Goal: Task Accomplishment & Management: Complete application form

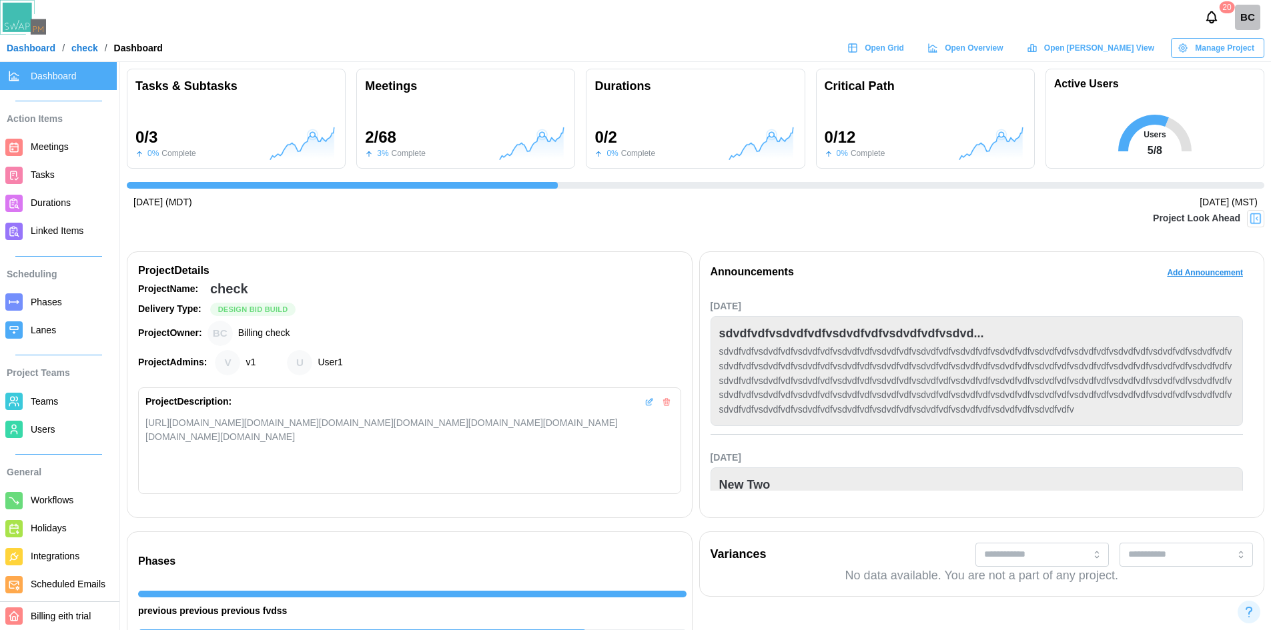
scroll to position [0, 748]
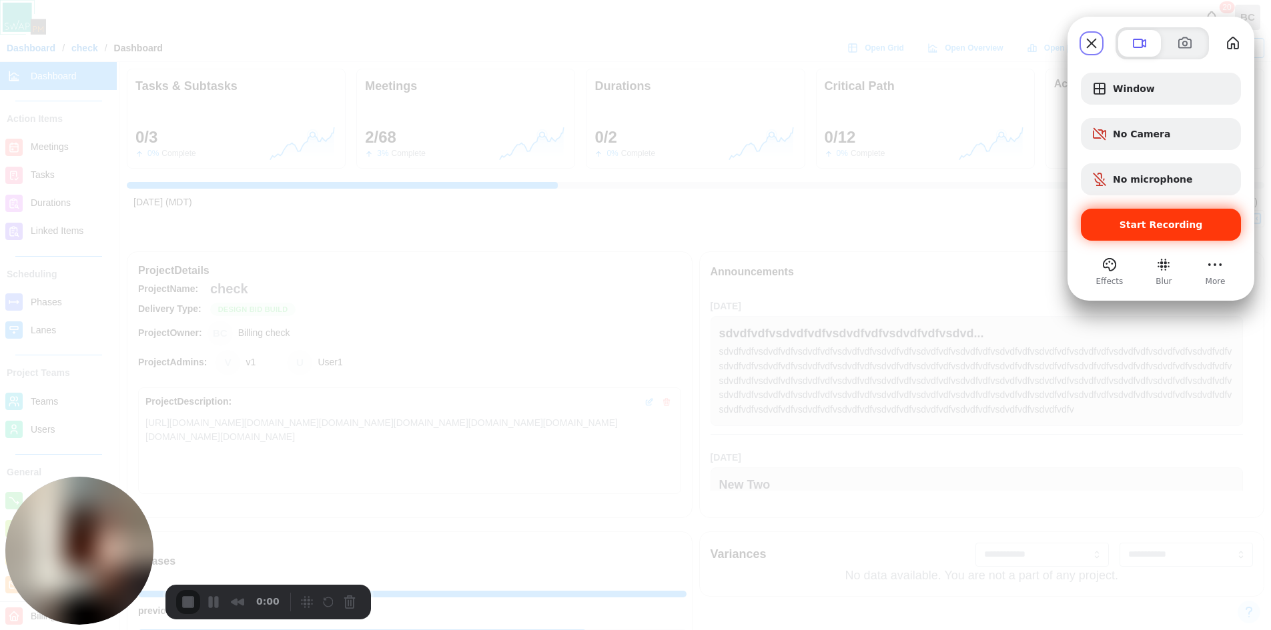
click at [1116, 223] on span "Start Recording" at bounding box center [1160, 224] width 139 height 11
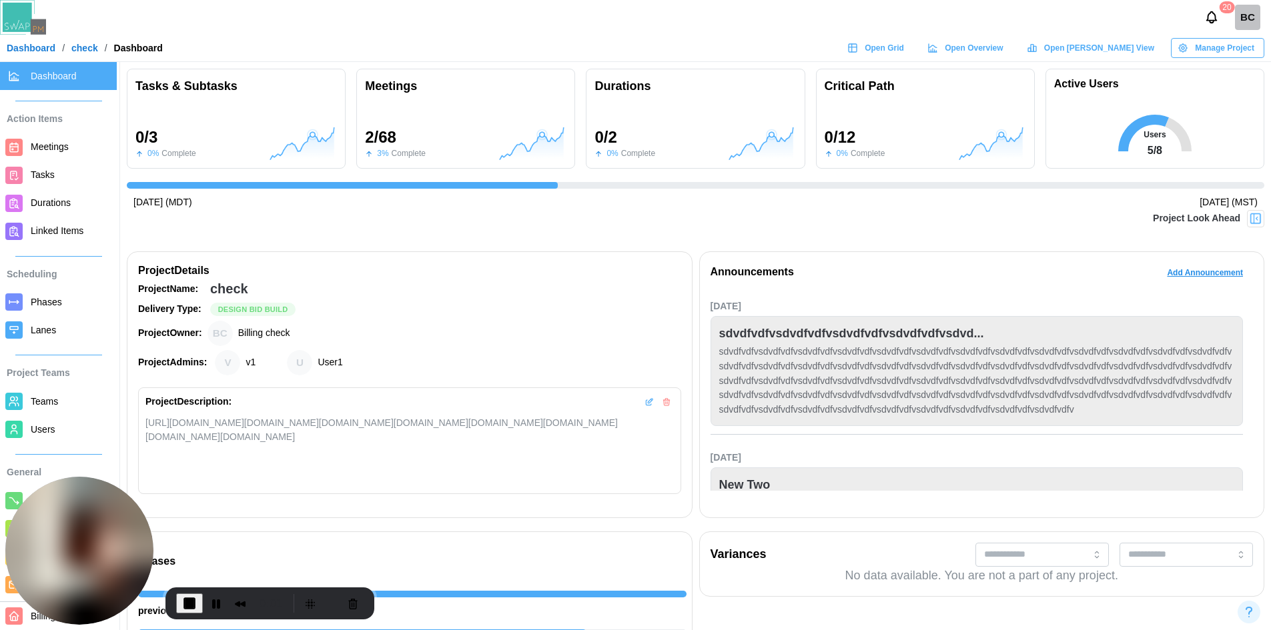
click at [40, 426] on span "Users" at bounding box center [43, 429] width 25 height 11
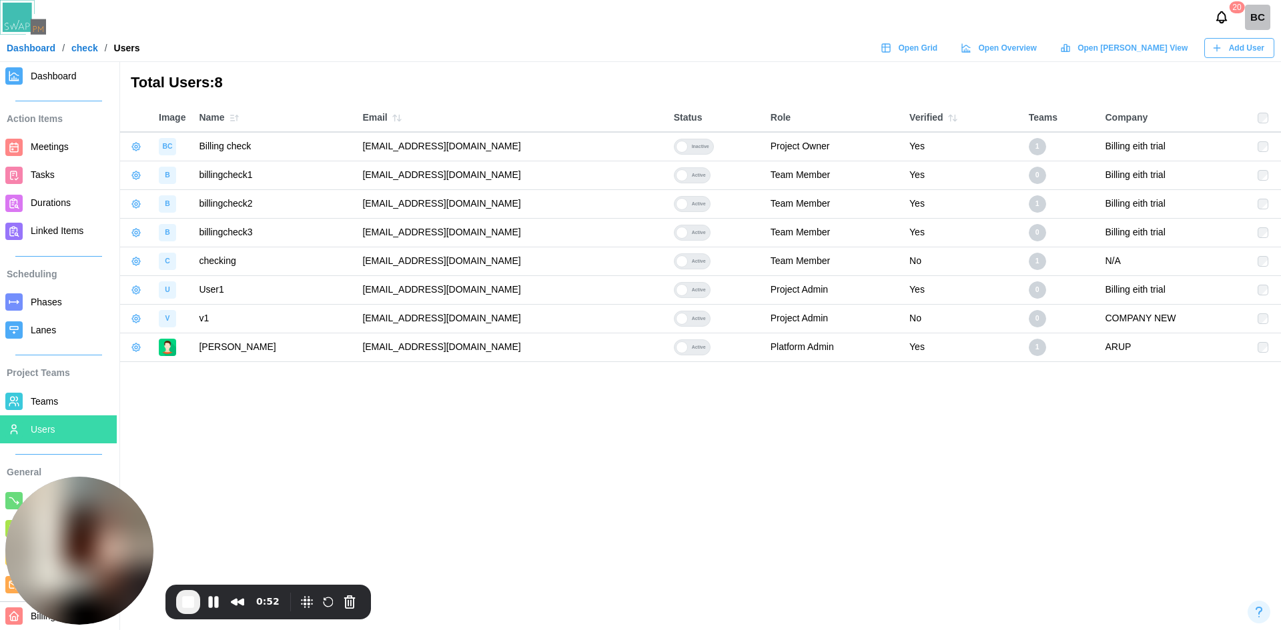
click at [1224, 45] on div "Add User" at bounding box center [1237, 48] width 53 height 19
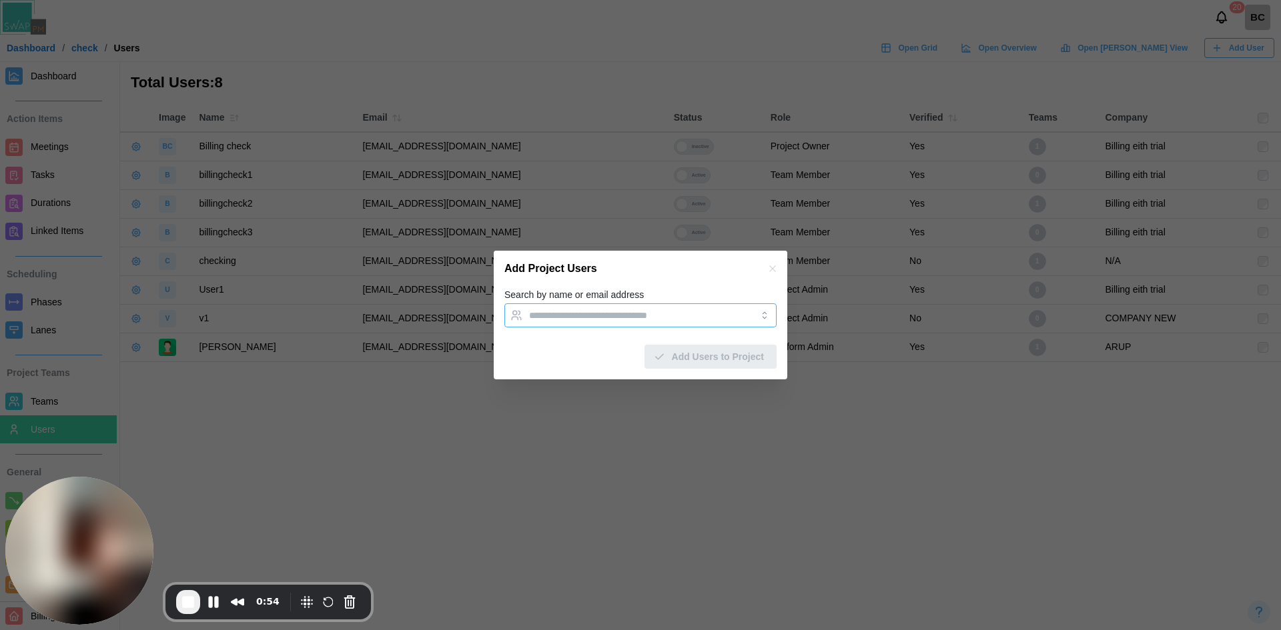
click at [675, 321] on div at bounding box center [627, 315] width 202 height 23
click at [576, 316] on input "Search by name or email address" at bounding box center [628, 315] width 199 height 11
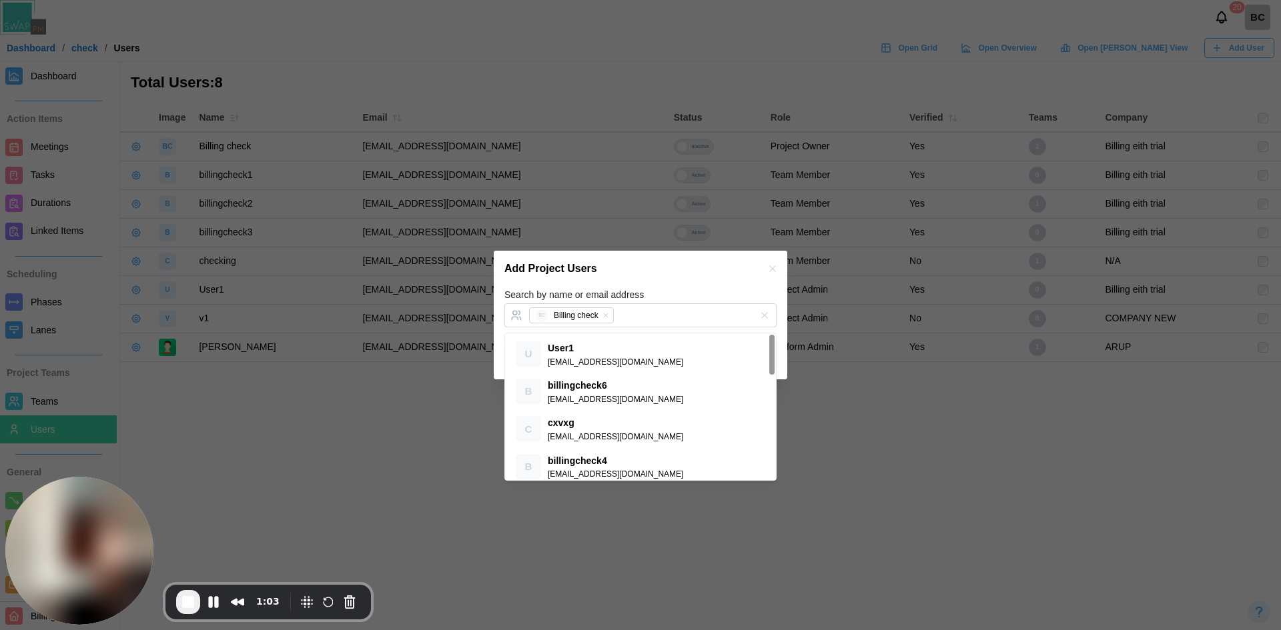
click at [680, 291] on div "Search by name or email address BC Billing check" at bounding box center [640, 307] width 272 height 41
click at [603, 314] on icon "button" at bounding box center [605, 315] width 5 height 5
click at [567, 315] on input "Search by name or email address" at bounding box center [628, 315] width 199 height 11
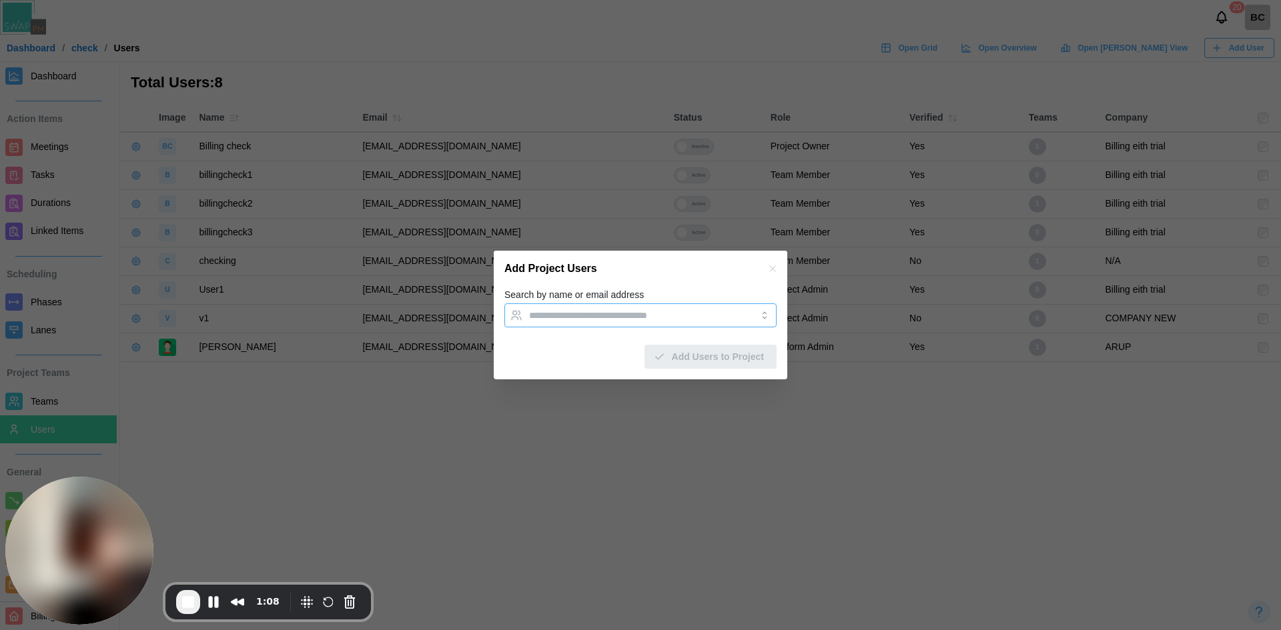
type input "*"
type input "**********"
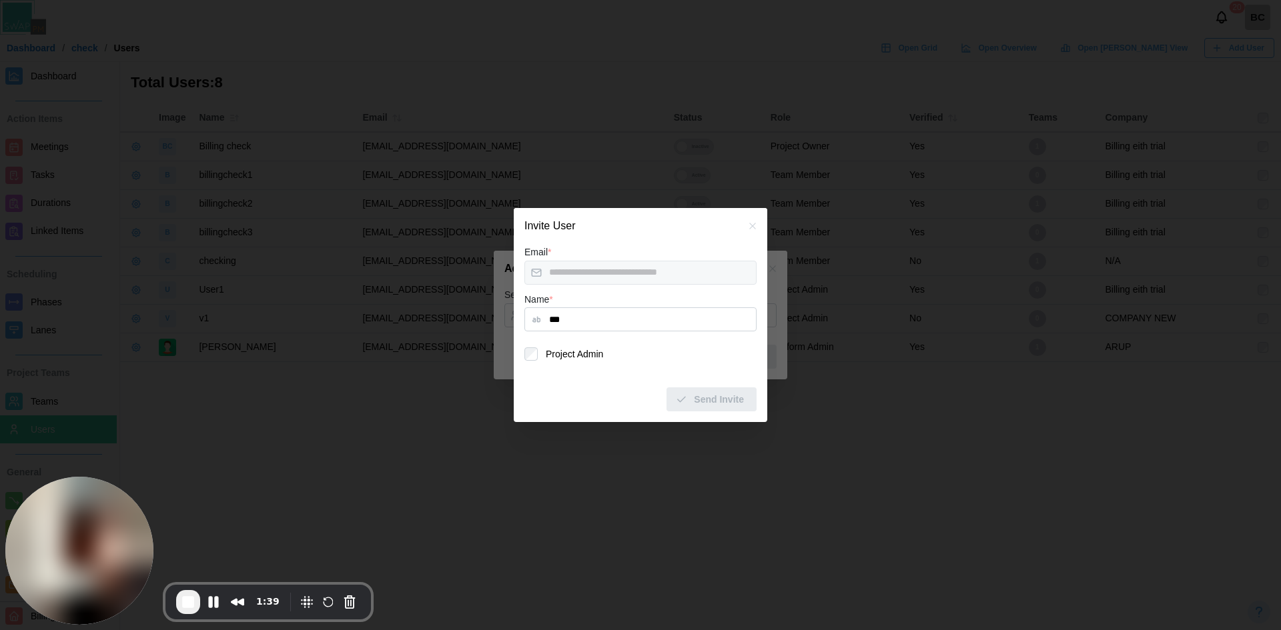
click at [614, 315] on input "***" at bounding box center [640, 319] width 232 height 24
type input "***"
click at [721, 409] on span "Send Invite" at bounding box center [719, 399] width 50 height 23
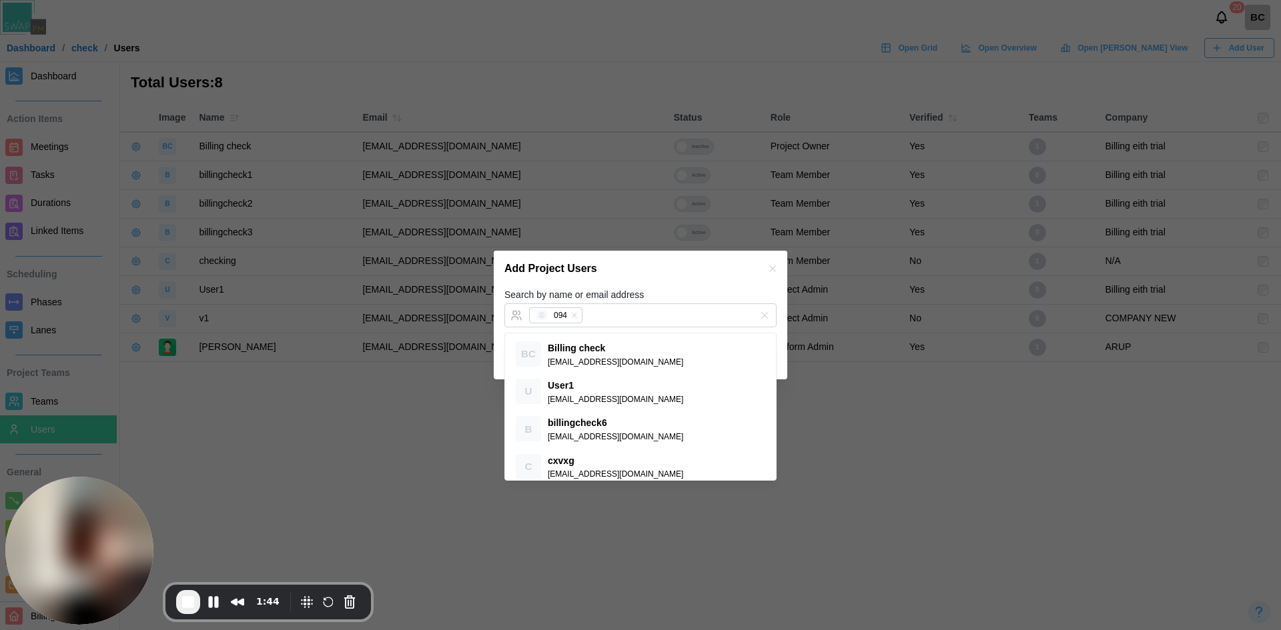
click at [660, 286] on div "Add Project Users" at bounding box center [640, 269] width 293 height 36
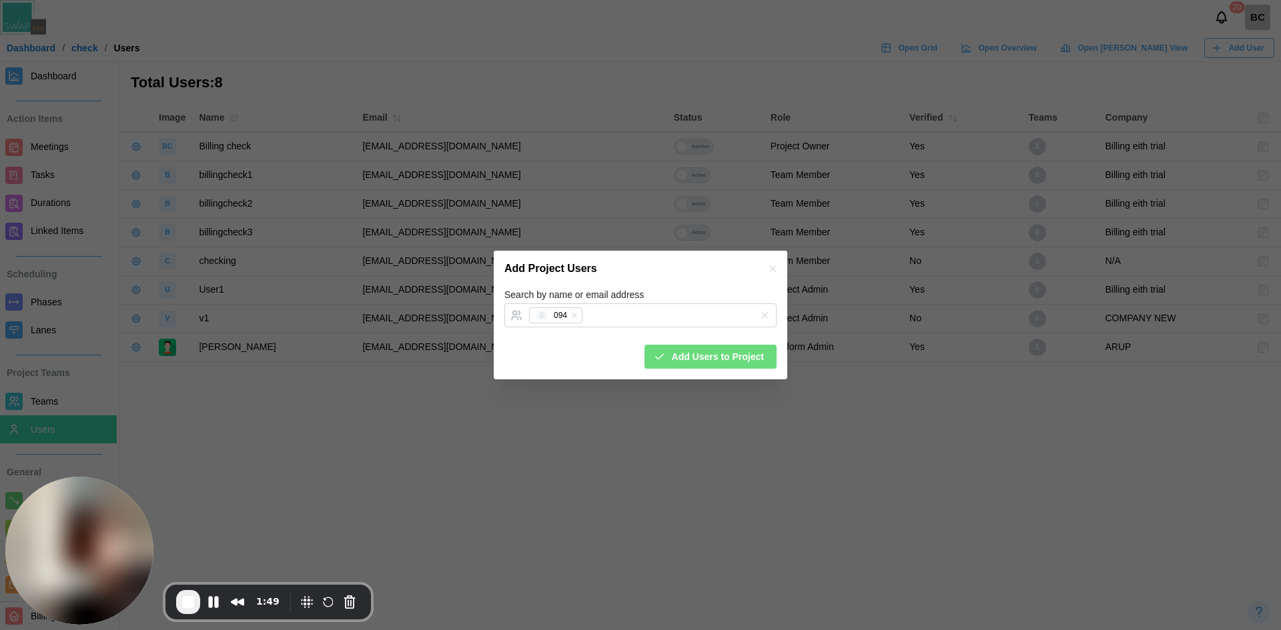
click at [688, 364] on span "Add Users to Project" at bounding box center [718, 356] width 92 height 23
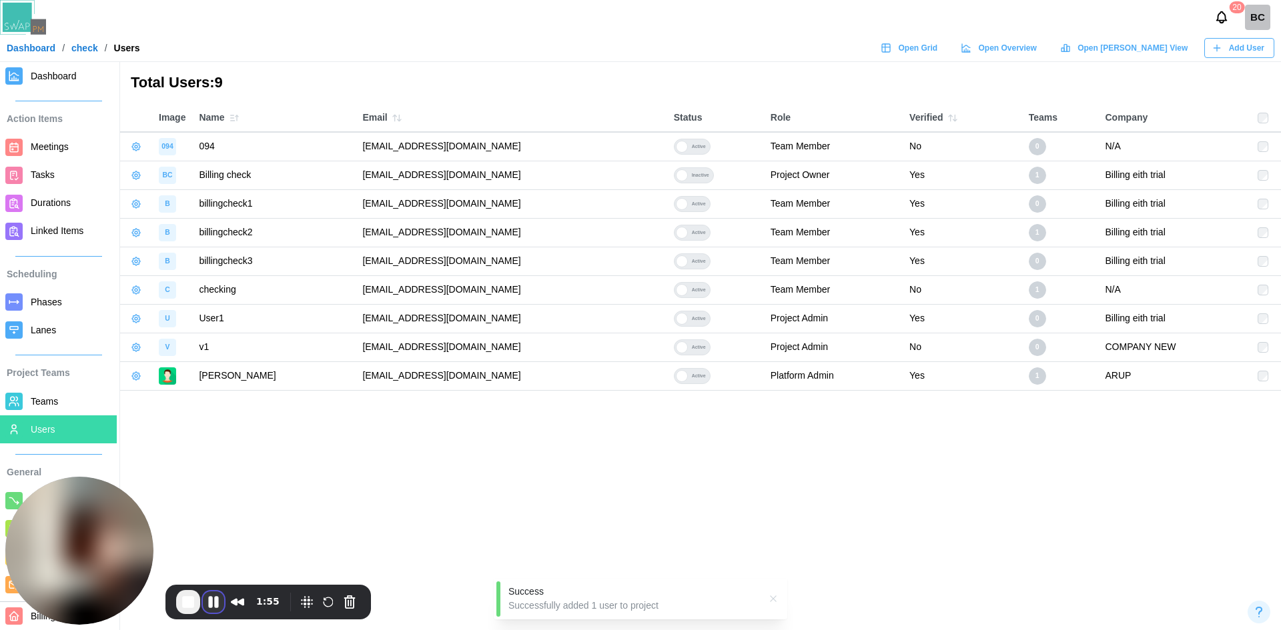
click at [213, 600] on button "Pause Recording" at bounding box center [213, 602] width 21 height 21
click at [776, 86] on div "Total Users: 9" at bounding box center [700, 83] width 1161 height 42
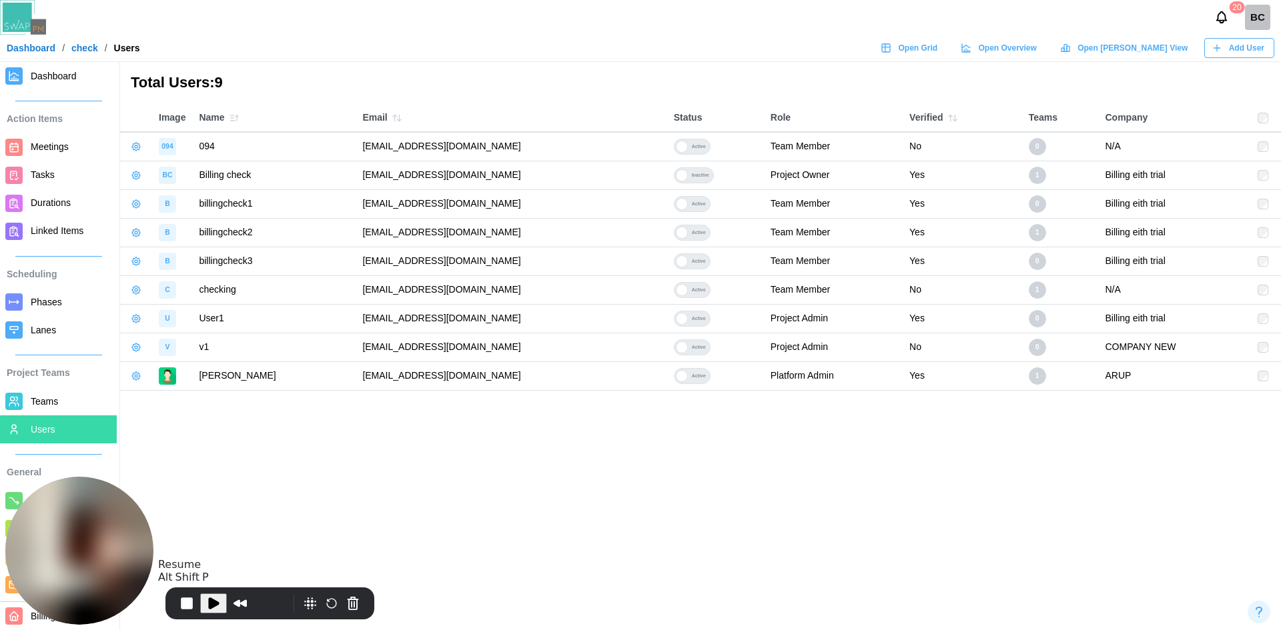
click at [211, 605] on span "Play Recording" at bounding box center [213, 604] width 16 height 16
